Goal: Task Accomplishment & Management: Use online tool/utility

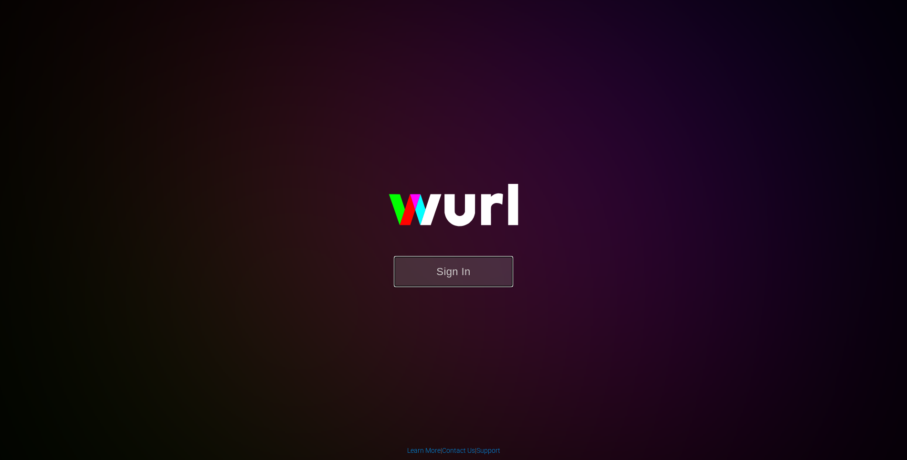
click at [434, 272] on button "Sign In" at bounding box center [453, 271] width 119 height 31
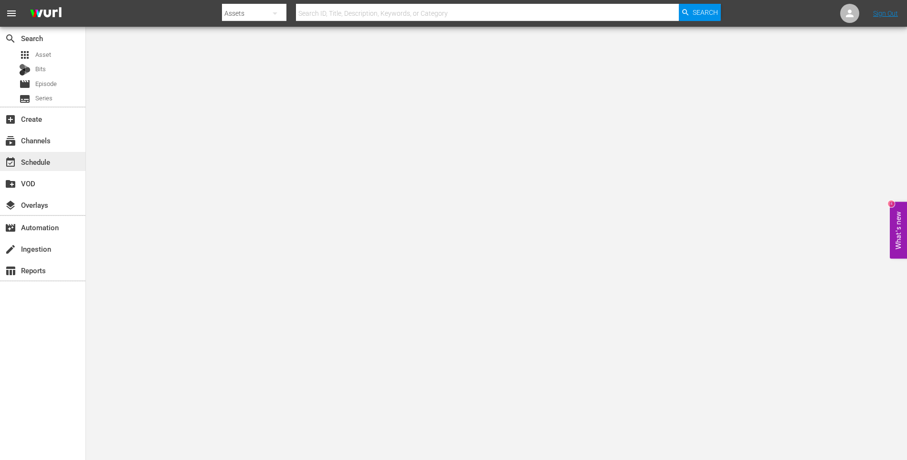
click at [40, 165] on div "event_available Schedule" at bounding box center [26, 160] width 53 height 9
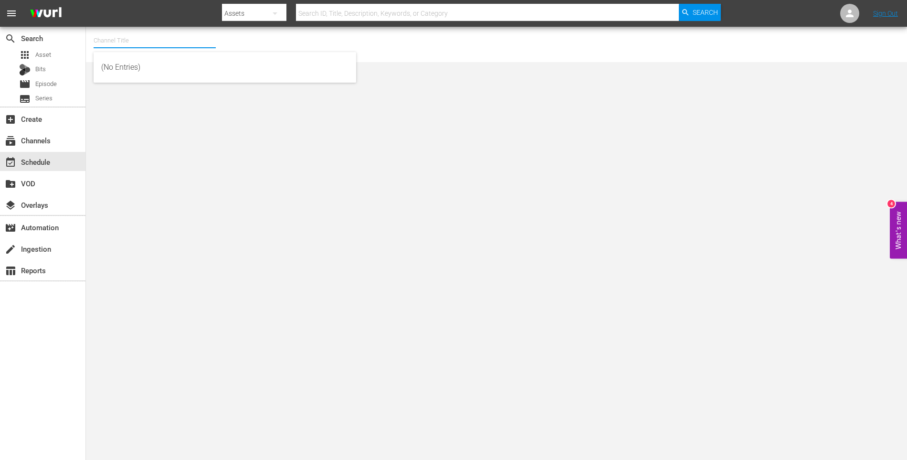
click at [202, 41] on input "text" at bounding box center [155, 40] width 122 height 23
click at [204, 63] on div "Dark Matter TV (1570 - tricoast_tv_dark_matter_01)" at bounding box center [224, 67] width 247 height 23
type input "Dark Matter TV (1570 - tricoast_tv_dark_matter_01)"
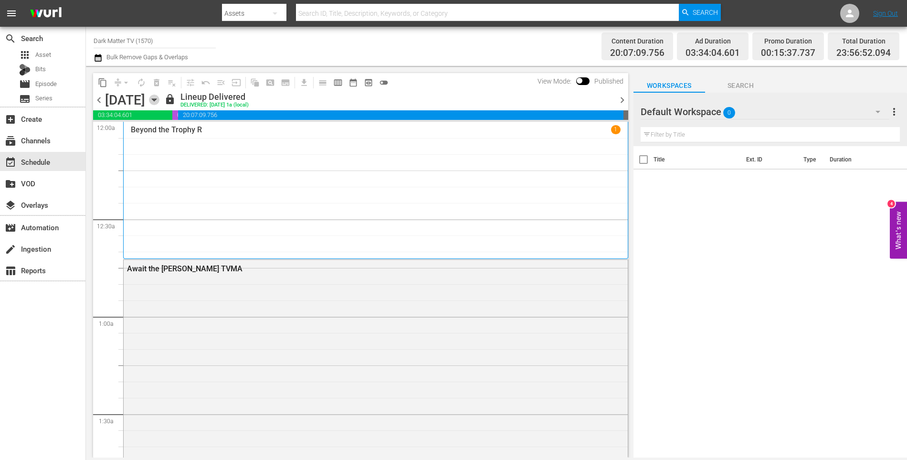
click at [159, 101] on icon "button" at bounding box center [154, 99] width 10 height 10
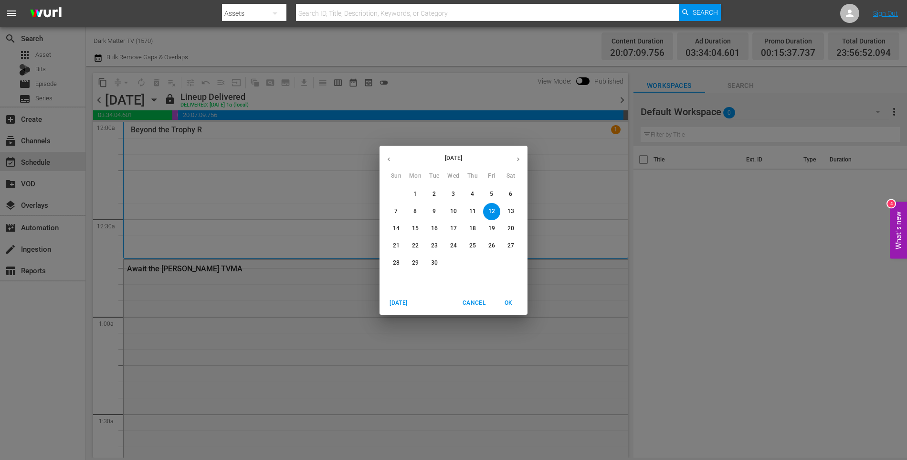
click at [435, 261] on p "30" at bounding box center [434, 263] width 7 height 8
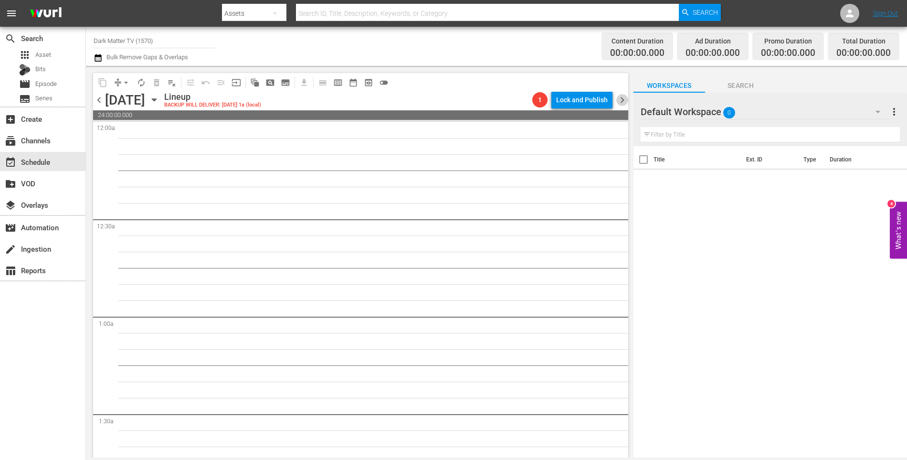
click at [619, 97] on span "chevron_right" at bounding box center [622, 100] width 12 height 12
click at [98, 102] on span "chevron_left" at bounding box center [99, 100] width 12 height 12
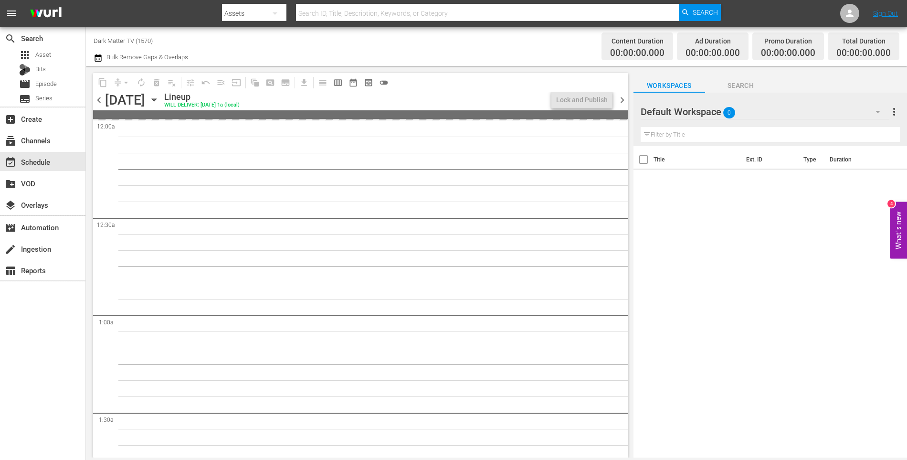
click at [98, 102] on span "chevron_left" at bounding box center [99, 100] width 12 height 12
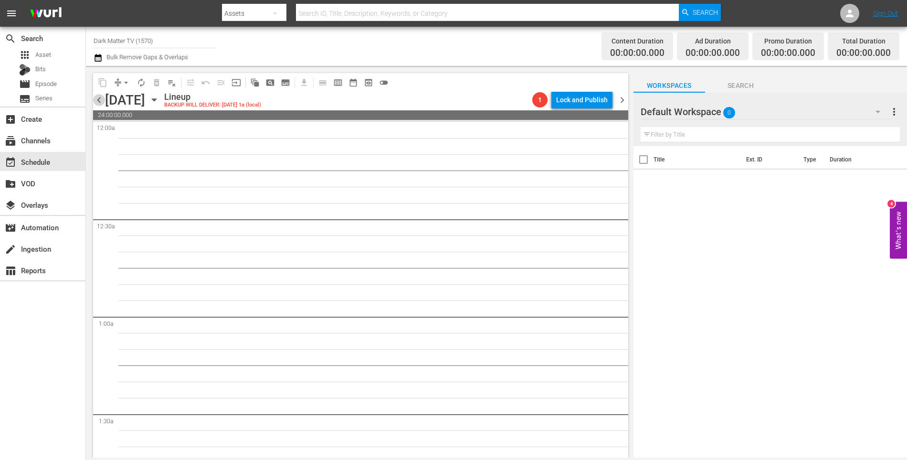
click at [98, 102] on span "chevron_left" at bounding box center [99, 100] width 12 height 12
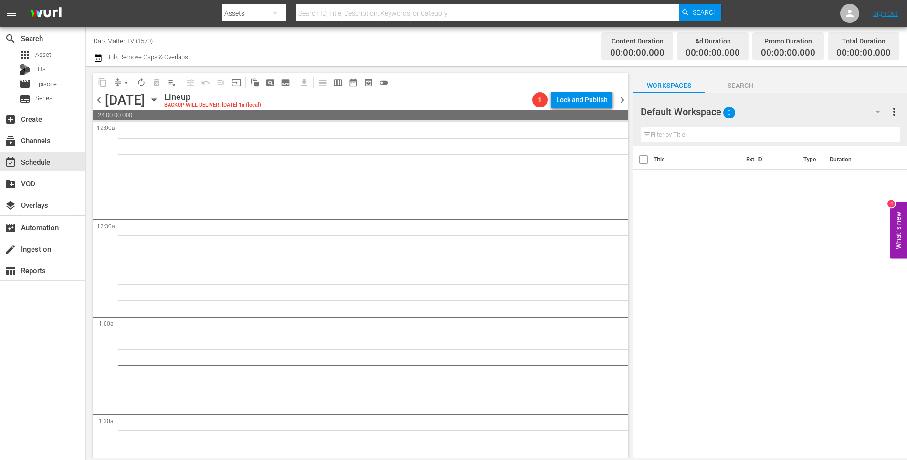
click at [98, 102] on span "chevron_left" at bounding box center [99, 100] width 12 height 12
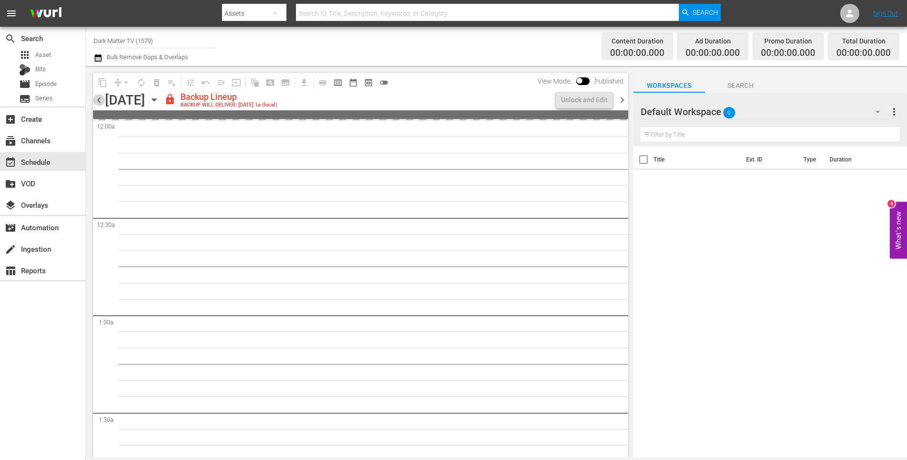
click at [98, 102] on span "chevron_left" at bounding box center [99, 100] width 12 height 12
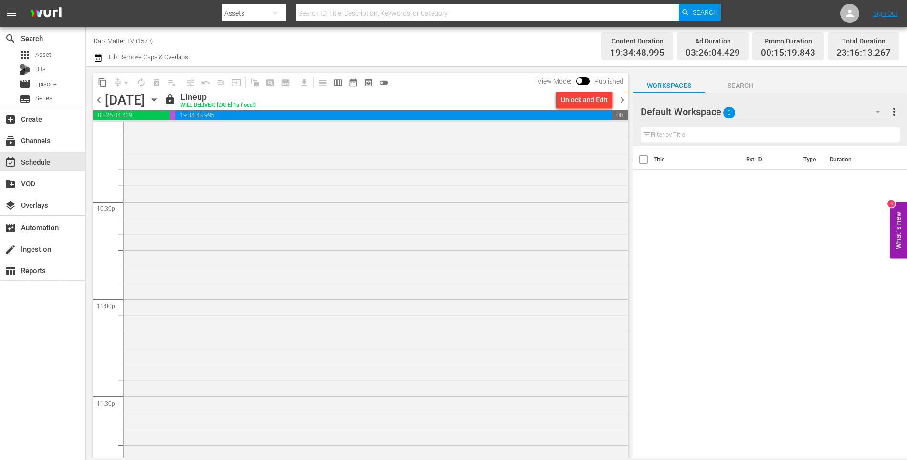
scroll to position [4365, 0]
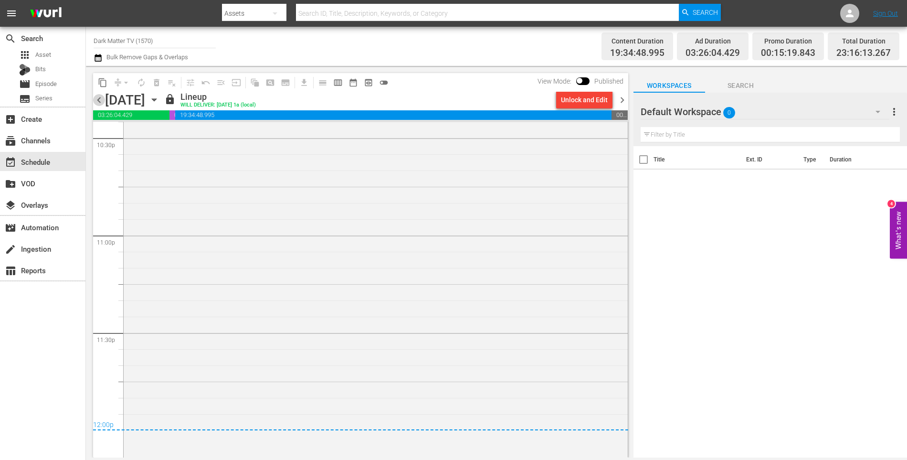
click at [103, 99] on span "chevron_left" at bounding box center [99, 100] width 12 height 12
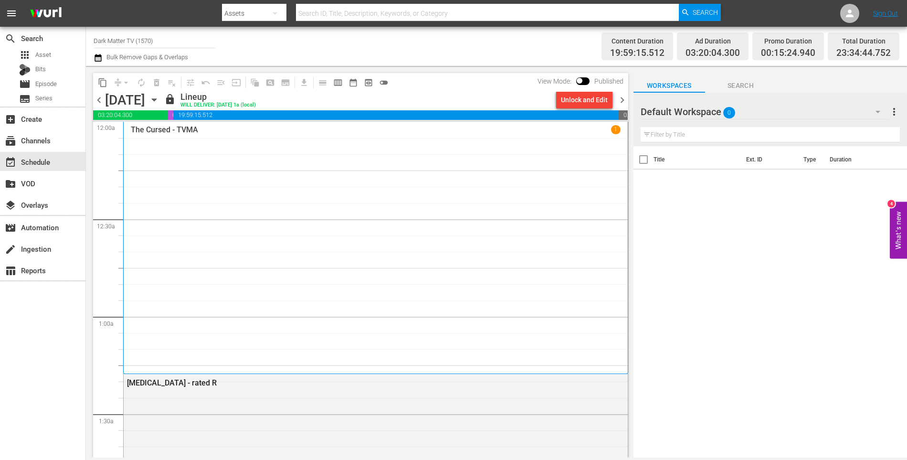
click at [101, 100] on span "chevron_left" at bounding box center [99, 100] width 12 height 12
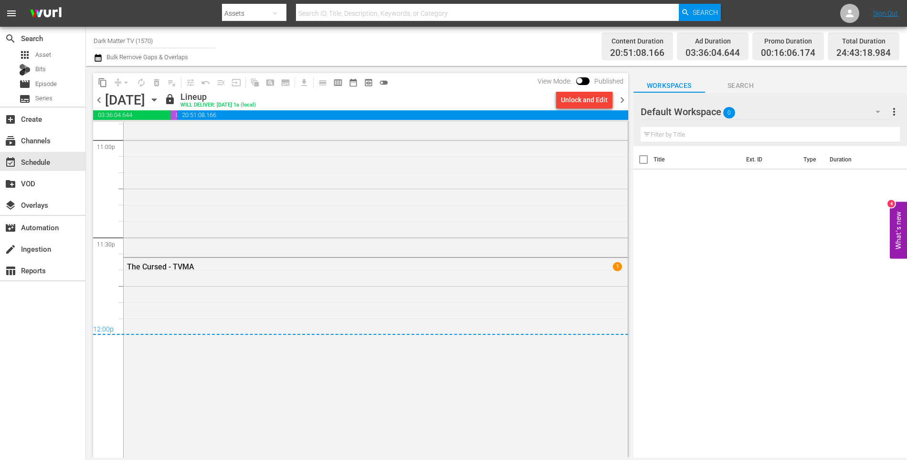
scroll to position [4589, 0]
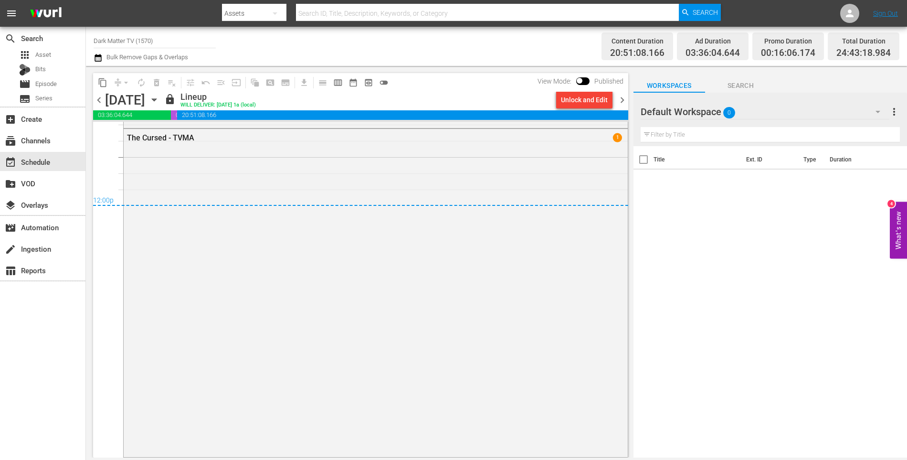
click at [100, 99] on span "chevron_left" at bounding box center [99, 100] width 12 height 12
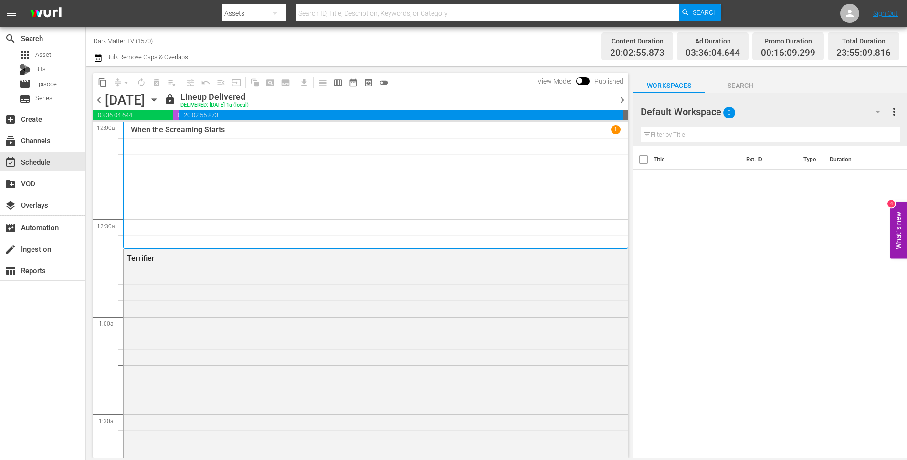
click at [96, 99] on span "chevron_left" at bounding box center [99, 100] width 12 height 12
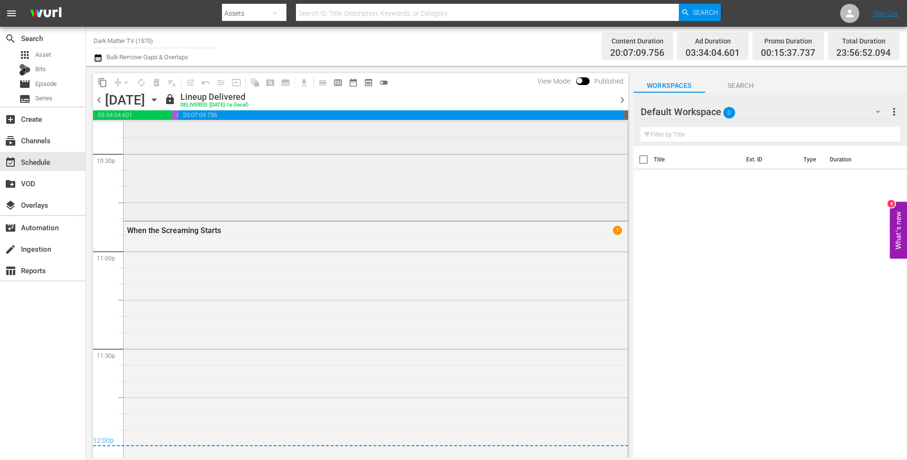
scroll to position [4350, 0]
click at [99, 101] on span "chevron_left" at bounding box center [99, 100] width 12 height 12
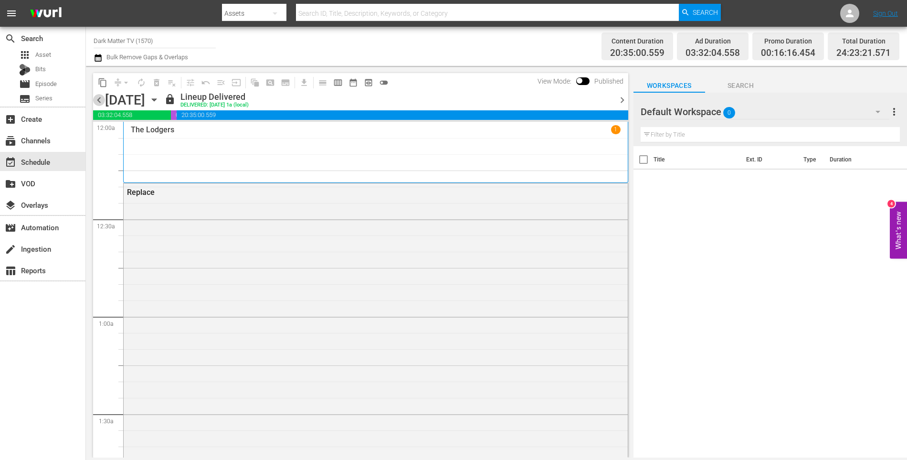
click at [100, 94] on span "chevron_left" at bounding box center [99, 100] width 12 height 12
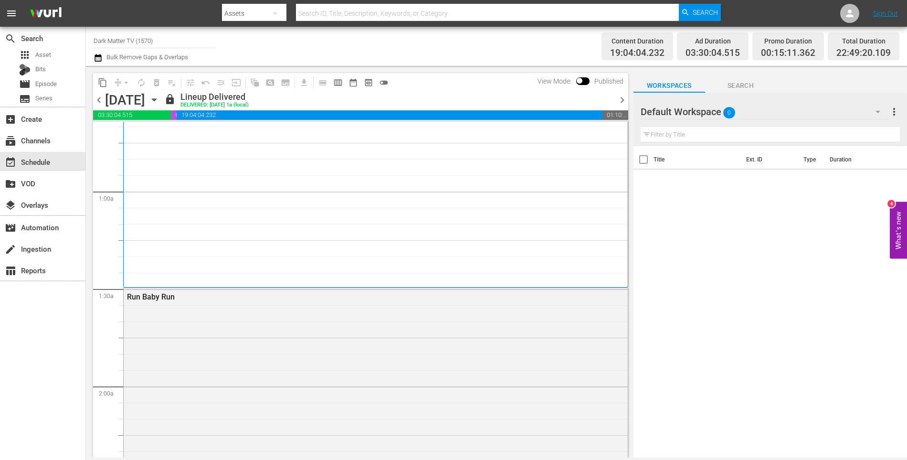
scroll to position [111, 0]
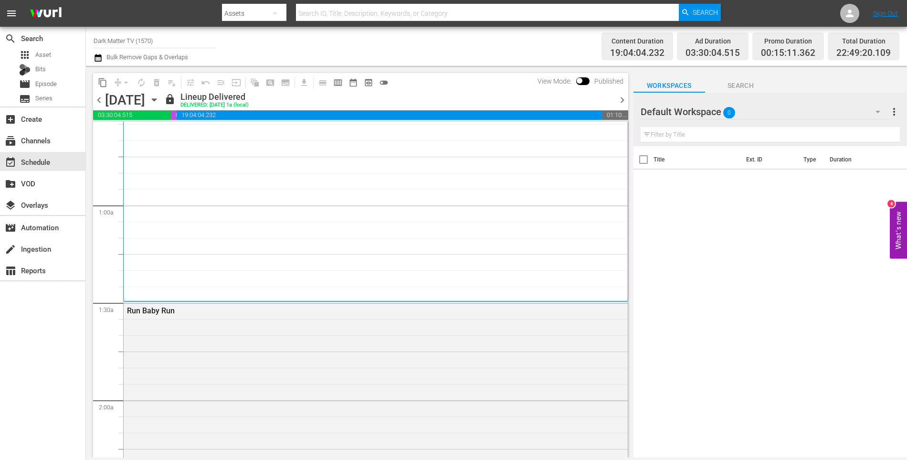
click at [96, 98] on span "chevron_left" at bounding box center [99, 100] width 12 height 12
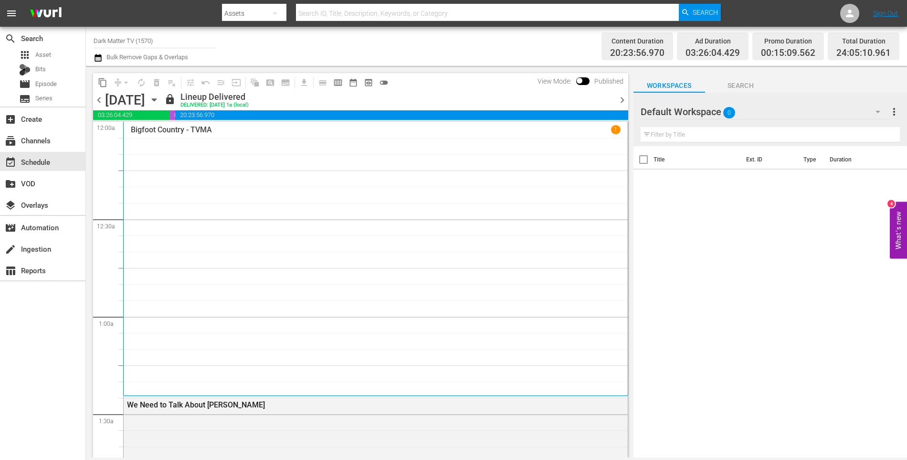
click at [103, 101] on span "chevron_left" at bounding box center [99, 100] width 12 height 12
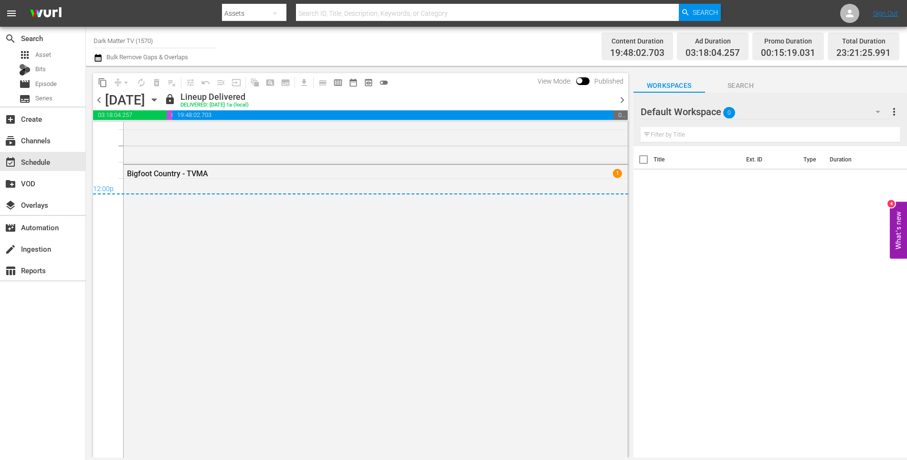
scroll to position [4610, 0]
